Goal: Check status: Check status

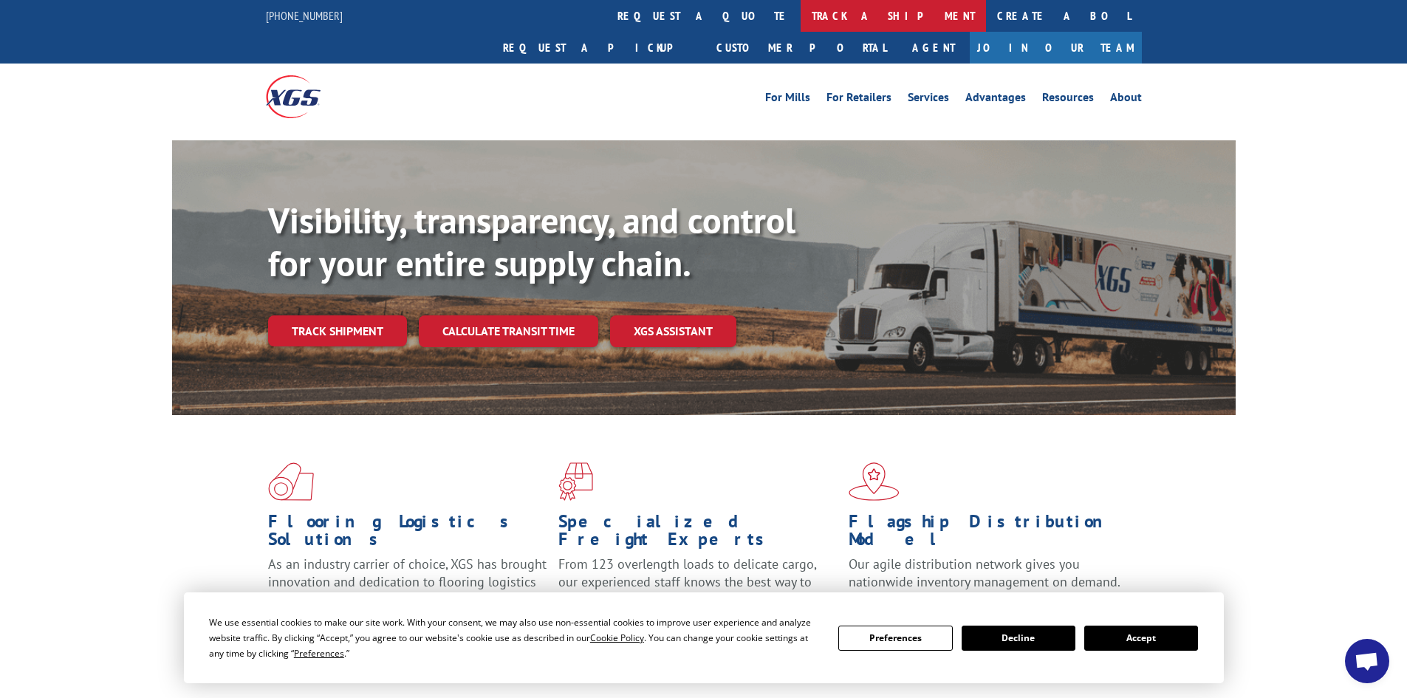
click at [801, 21] on link "track a shipment" at bounding box center [893, 16] width 185 height 32
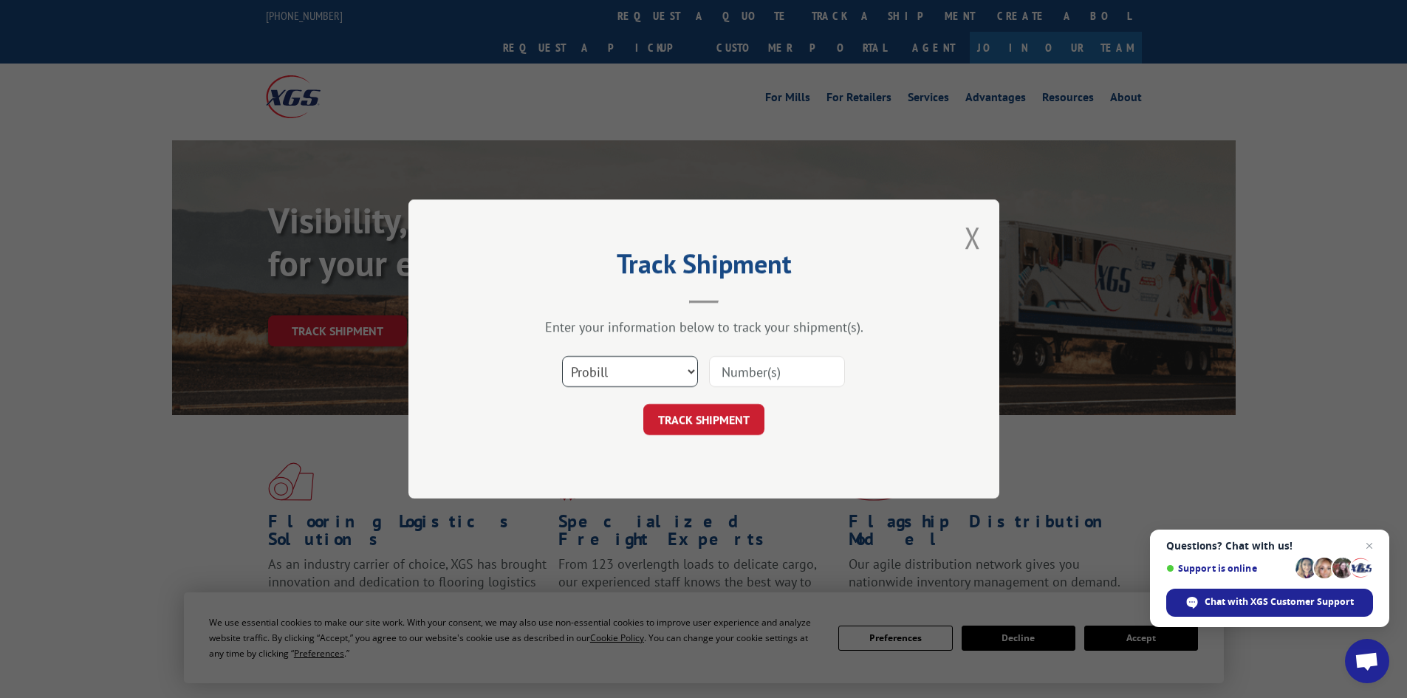
click at [635, 367] on select "Select category... Probill BOL PO" at bounding box center [630, 371] width 136 height 31
select select "po"
click at [562, 356] on select "Select category... Probill BOL PO" at bounding box center [630, 371] width 136 height 31
click at [793, 373] on input at bounding box center [777, 371] width 136 height 31
paste input "34470630"
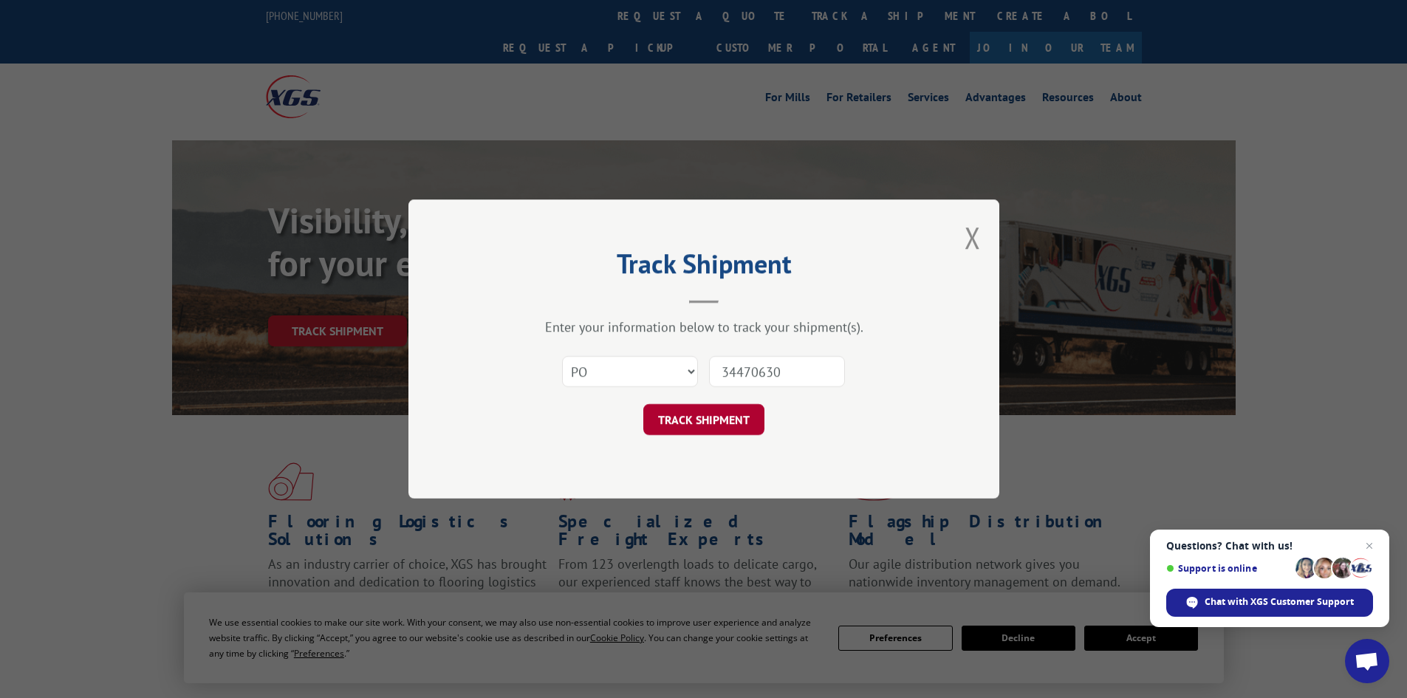
type input "34470630"
click at [727, 416] on button "TRACK SHIPMENT" at bounding box center [703, 419] width 121 height 31
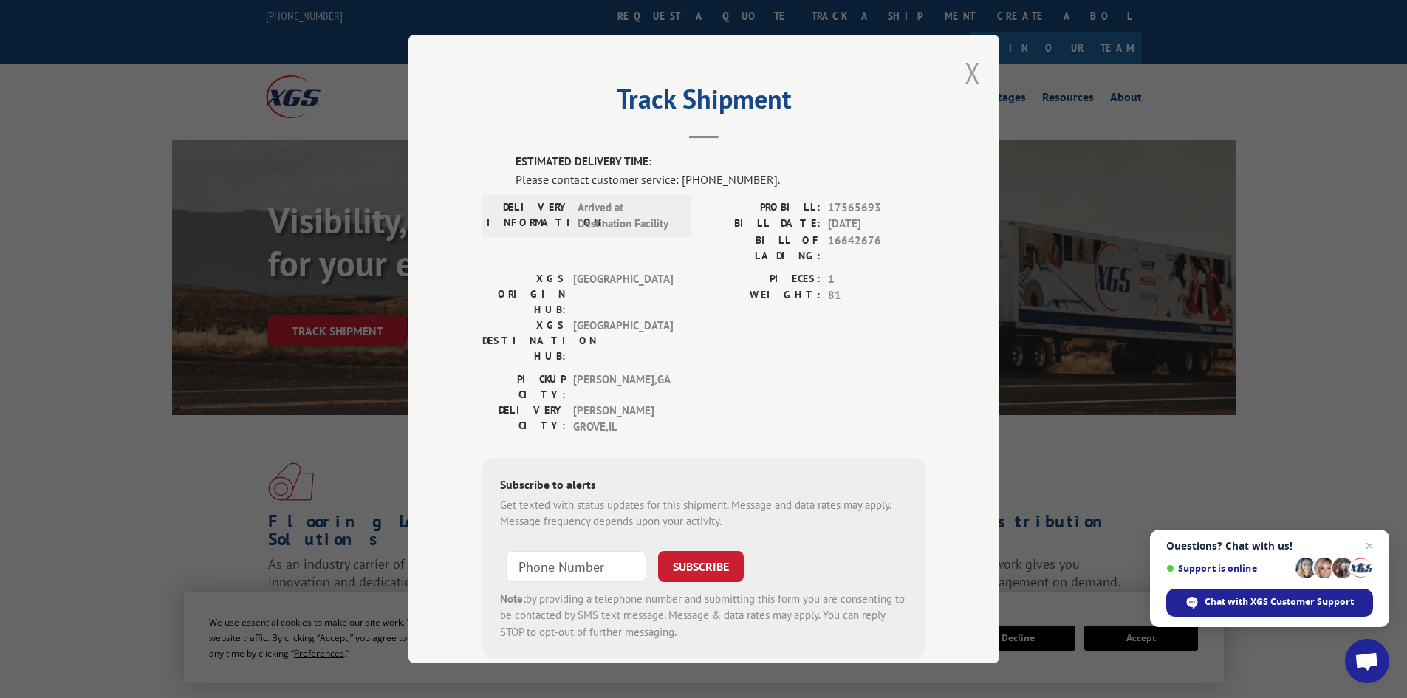
click at [966, 68] on button "Close modal" at bounding box center [973, 72] width 16 height 39
